Goal: Find contact information: Find contact information

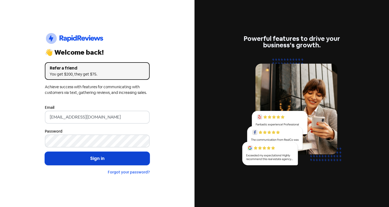
click at [103, 159] on button "Sign in" at bounding box center [97, 159] width 105 height 14
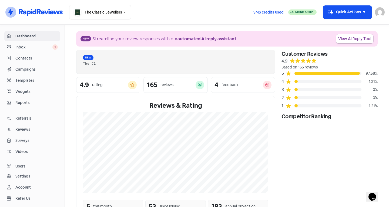
click at [21, 49] on span "Inbox" at bounding box center [33, 47] width 37 height 6
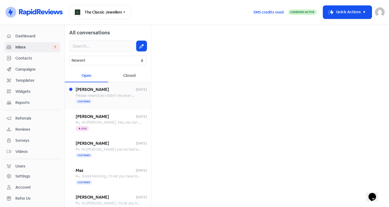
click at [119, 102] on div "Customer" at bounding box center [111, 101] width 71 height 6
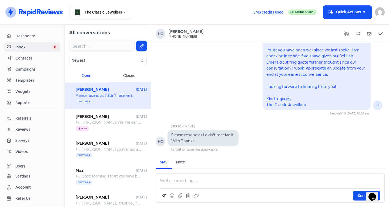
click at [182, 35] on div "+61412716676" at bounding box center [183, 37] width 28 height 4
drag, startPoint x: 193, startPoint y: 38, endPoint x: 171, endPoint y: 38, distance: 21.9
click at [168, 40] on div "Ho Ho Jonson +61412716676" at bounding box center [270, 34] width 238 height 19
copy div "+61412716676"
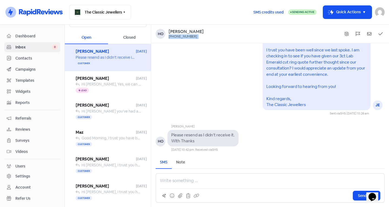
scroll to position [145, 0]
